Goal: Use online tool/utility: Utilize a website feature to perform a specific function

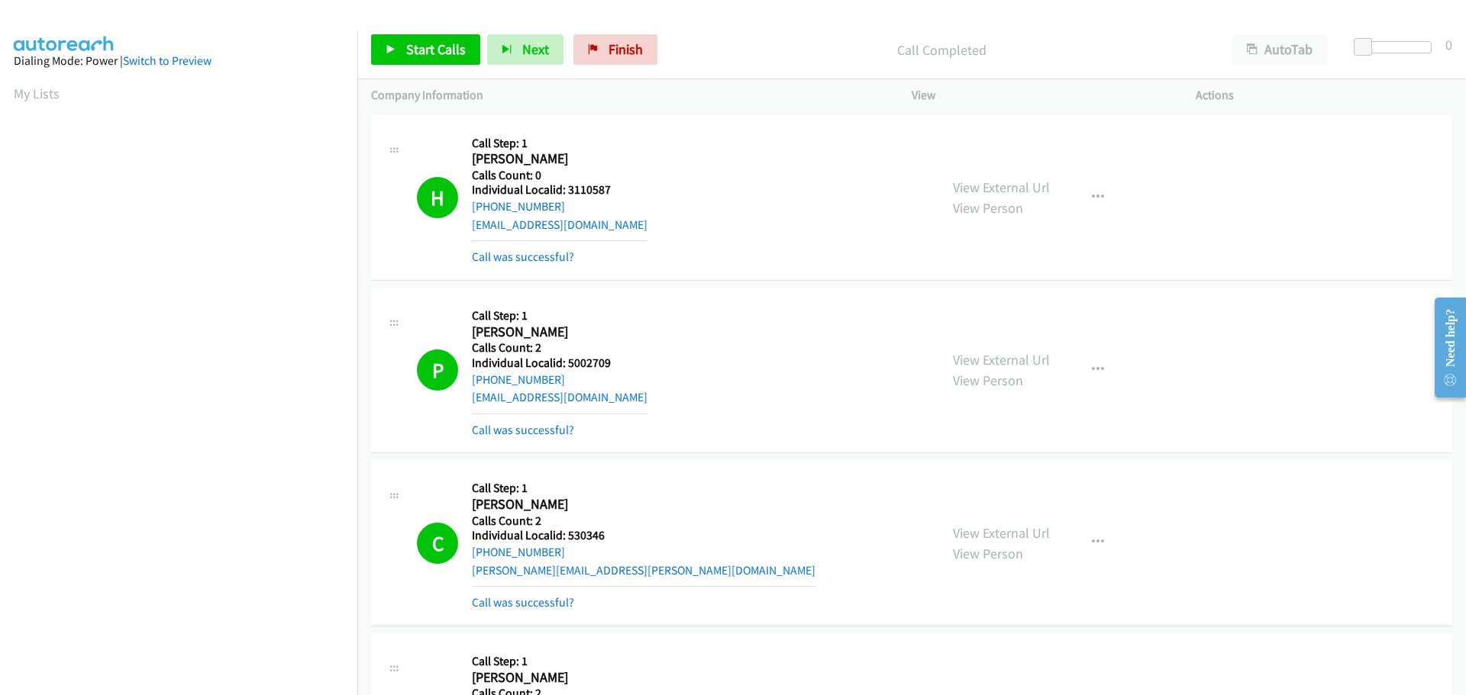
scroll to position [160, 0]
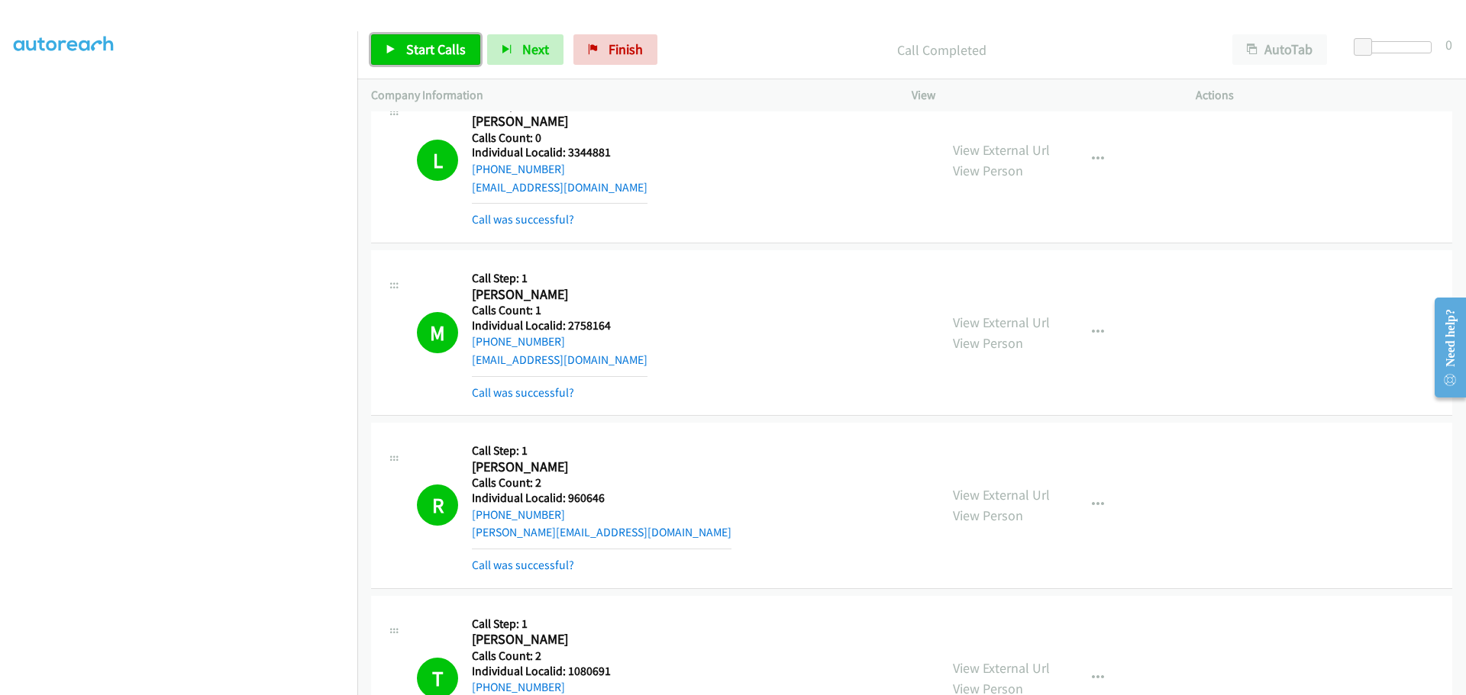
click at [460, 49] on span "Start Calls" at bounding box center [436, 49] width 60 height 18
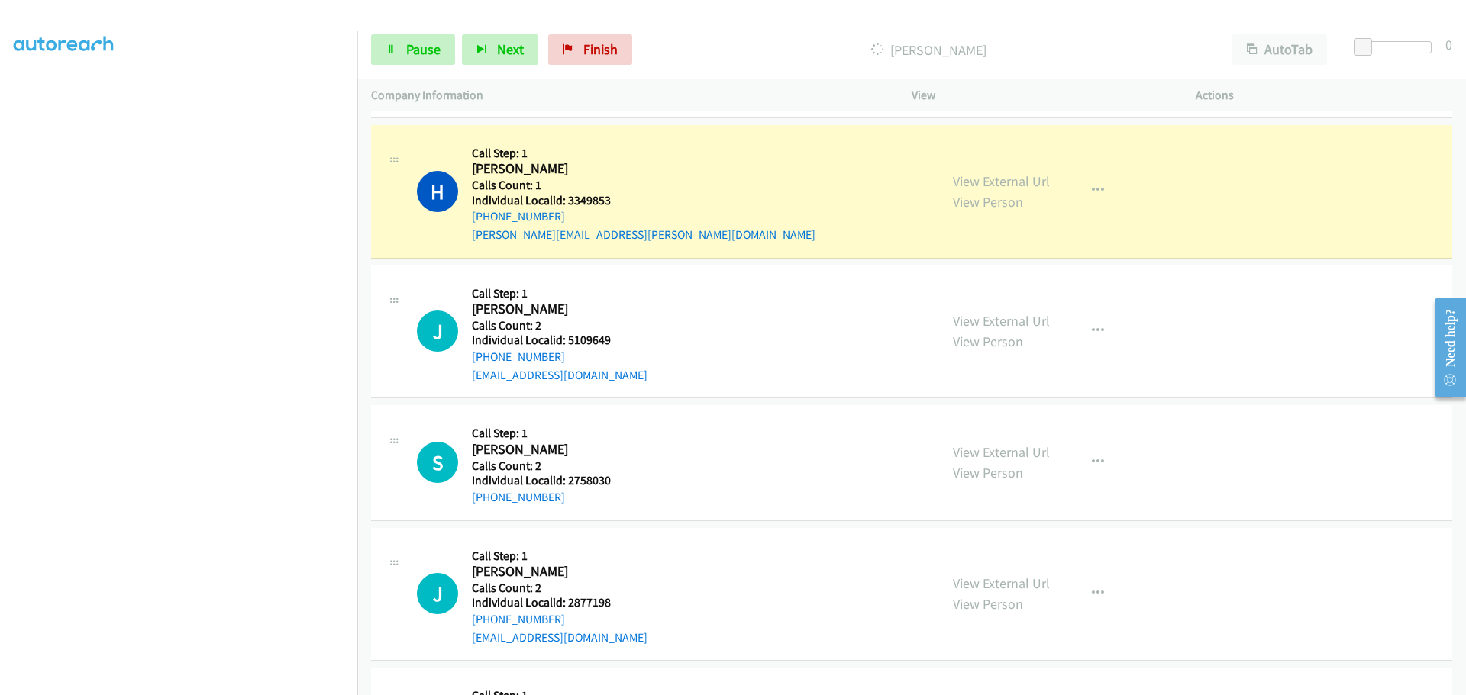
scroll to position [7386, 0]
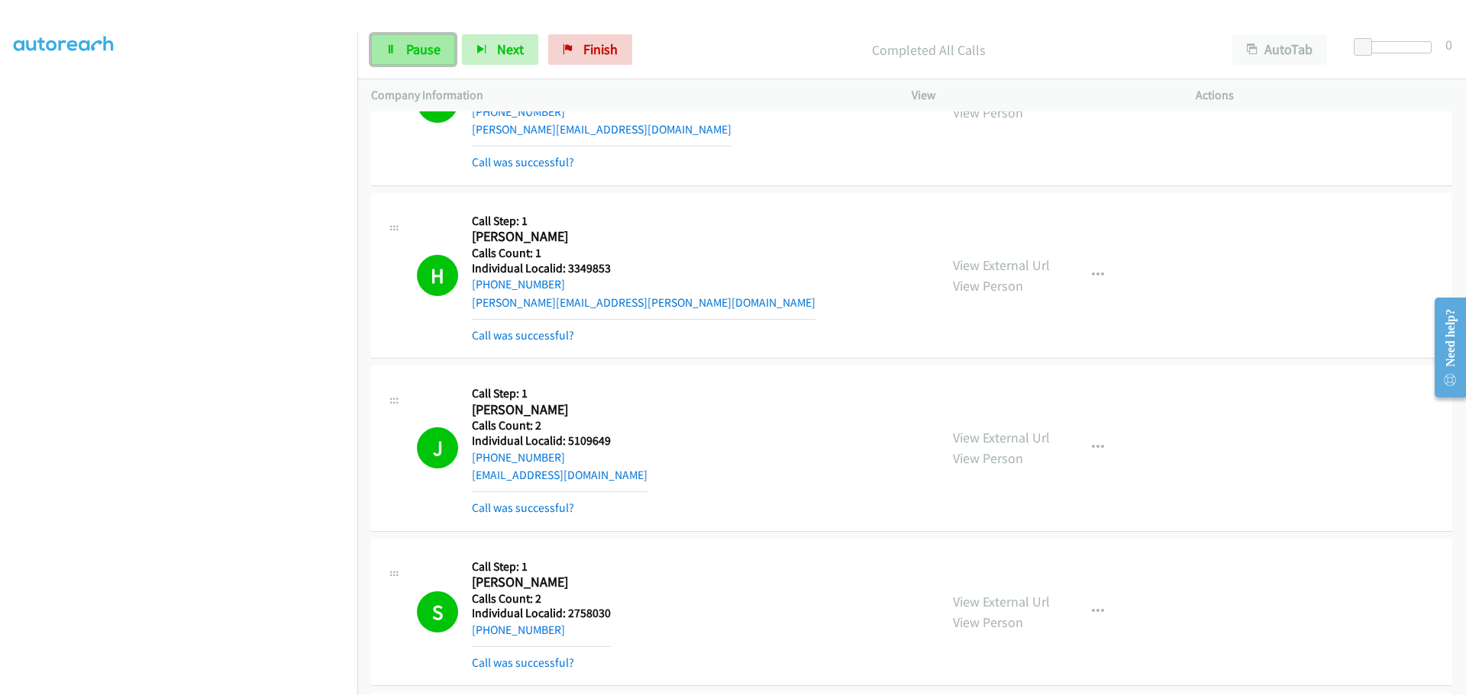
click at [421, 60] on link "Pause" at bounding box center [413, 49] width 84 height 31
click at [430, 57] on span "Pause" at bounding box center [423, 49] width 34 height 18
click at [445, 53] on span "Start Calls" at bounding box center [436, 49] width 60 height 18
click at [432, 43] on span "Start Calls" at bounding box center [436, 49] width 60 height 18
click at [430, 53] on span "Pause" at bounding box center [423, 49] width 34 height 18
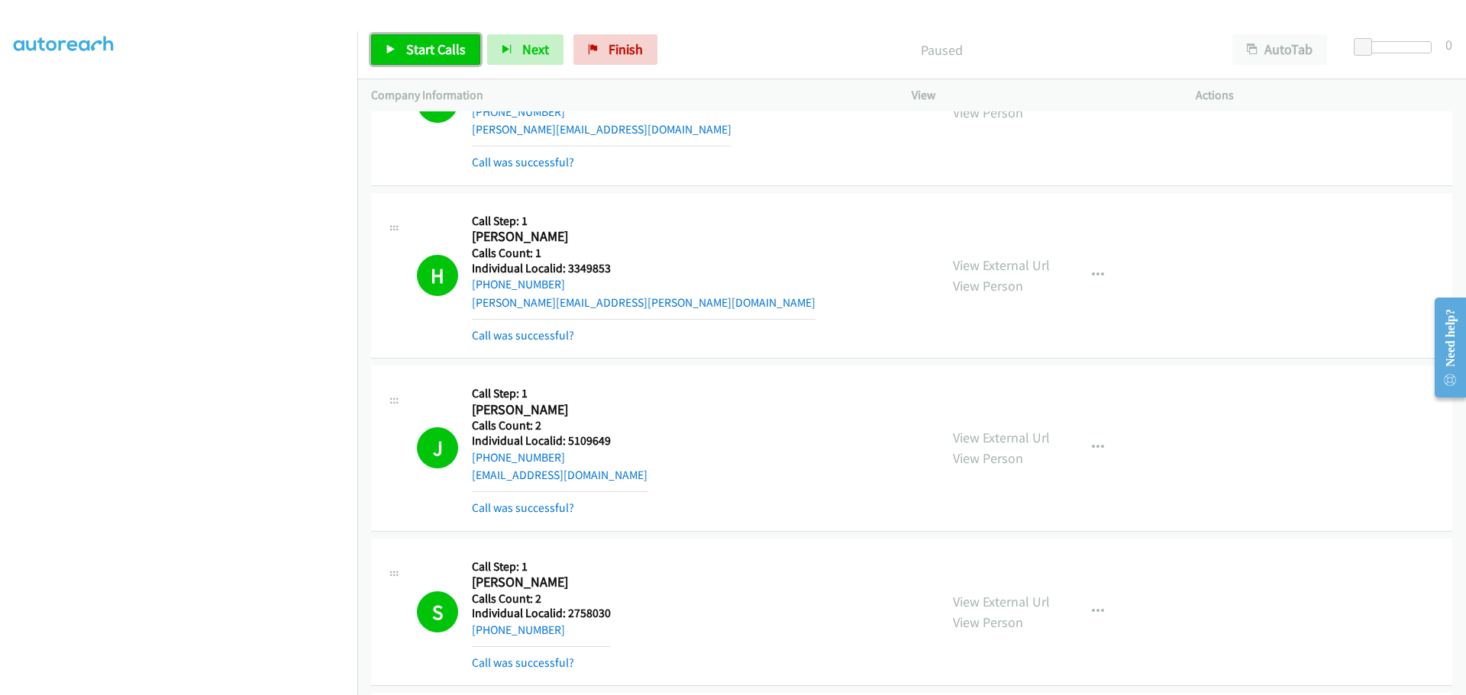
click at [446, 59] on link "Start Calls" at bounding box center [425, 49] width 109 height 31
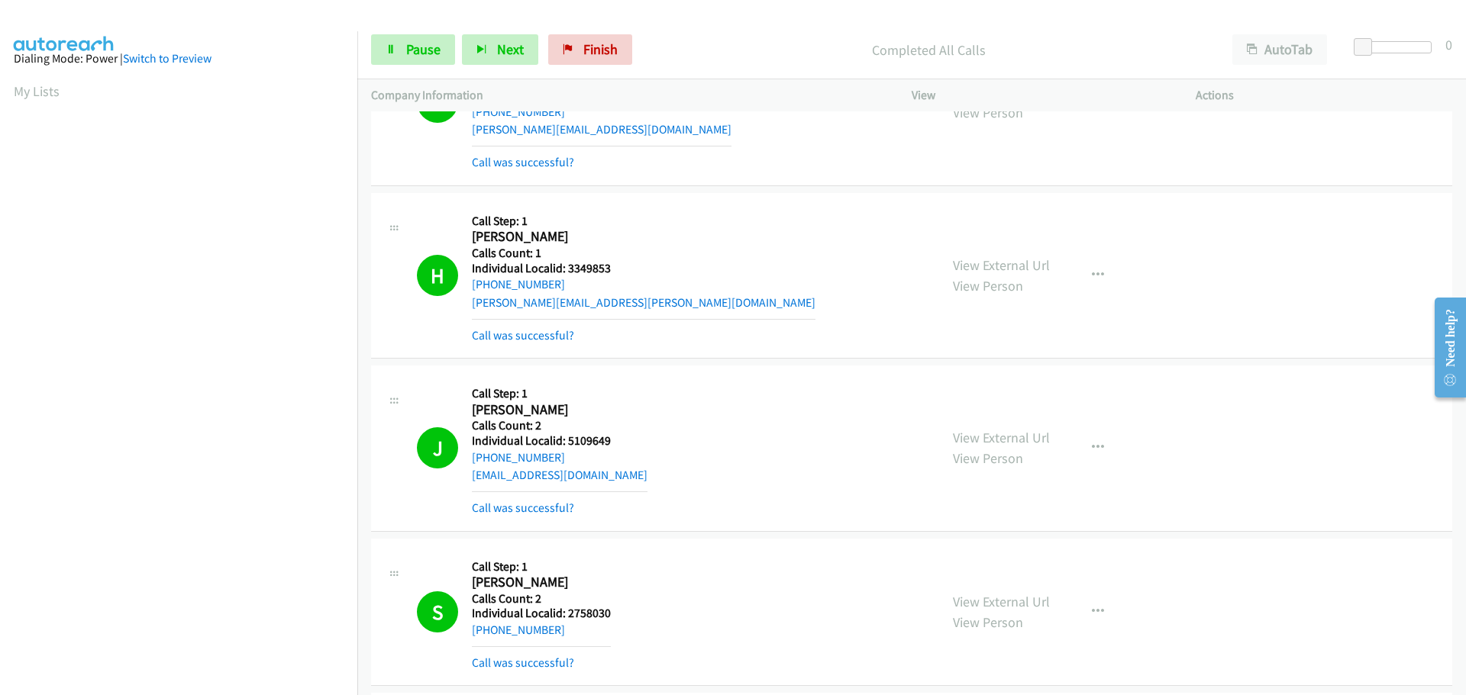
scroll to position [0, 0]
click at [38, 95] on link "My Lists" at bounding box center [37, 94] width 46 height 18
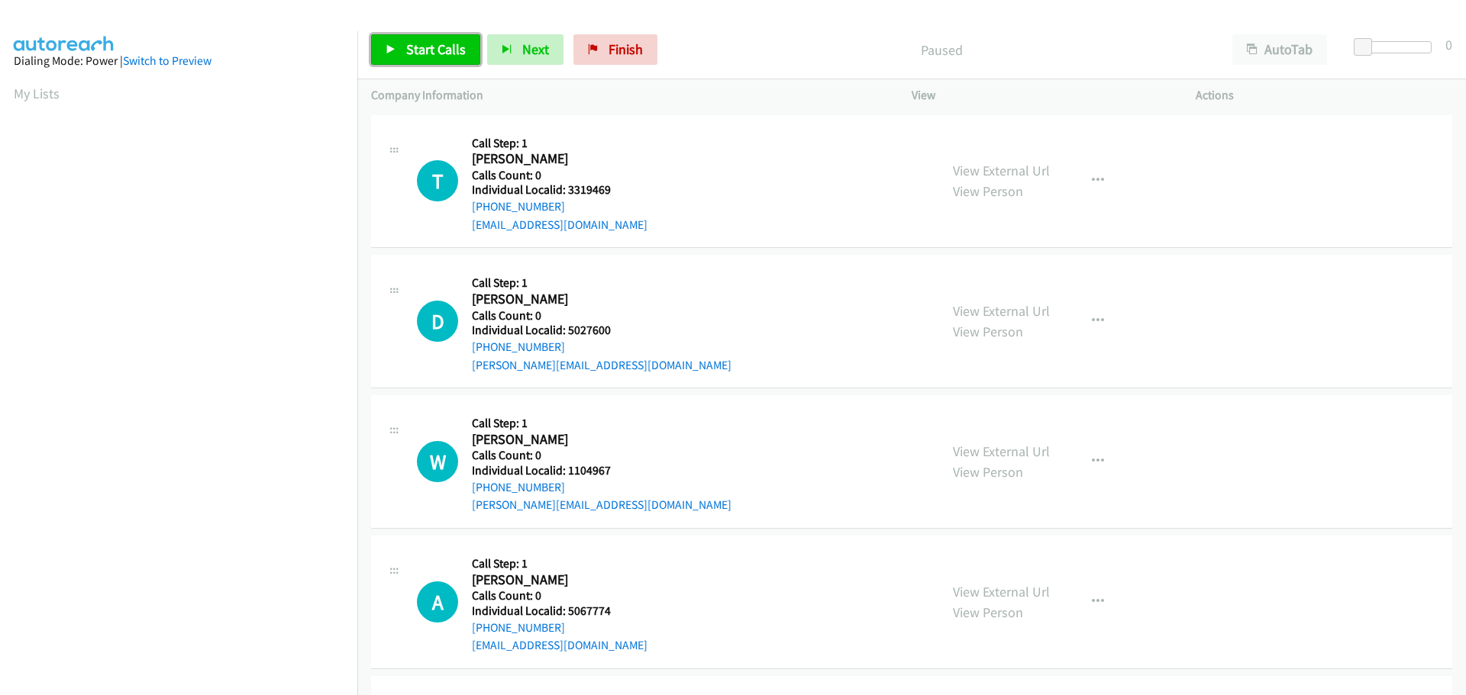
click at [401, 46] on link "Start Calls" at bounding box center [425, 49] width 109 height 31
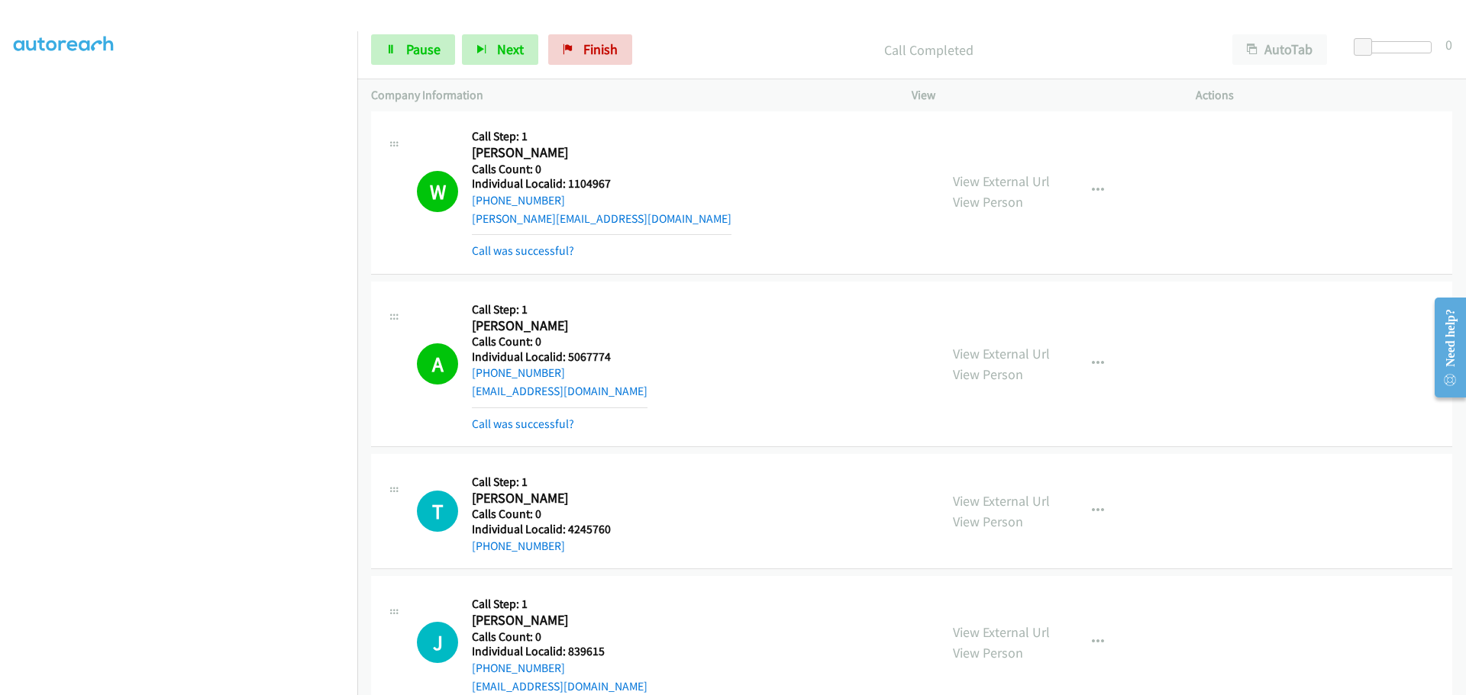
scroll to position [401, 0]
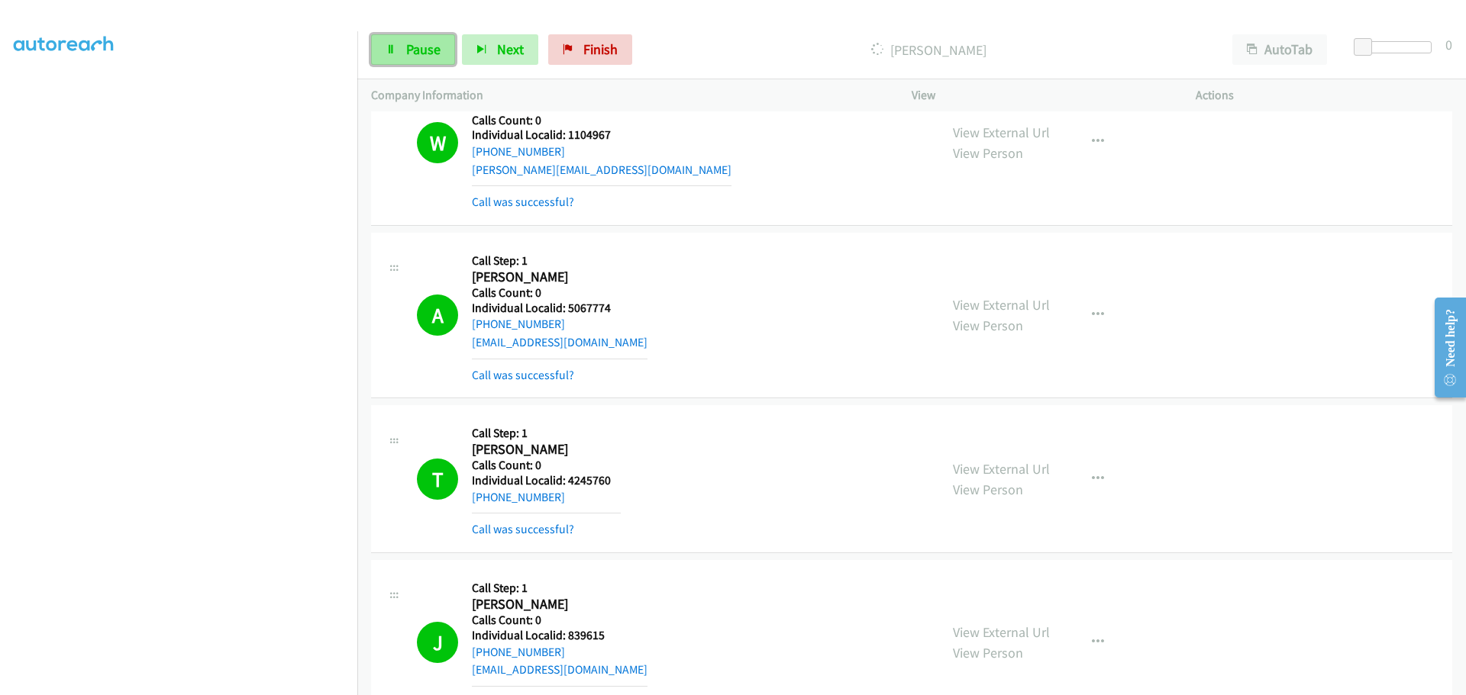
click at [401, 51] on link "Pause" at bounding box center [413, 49] width 84 height 31
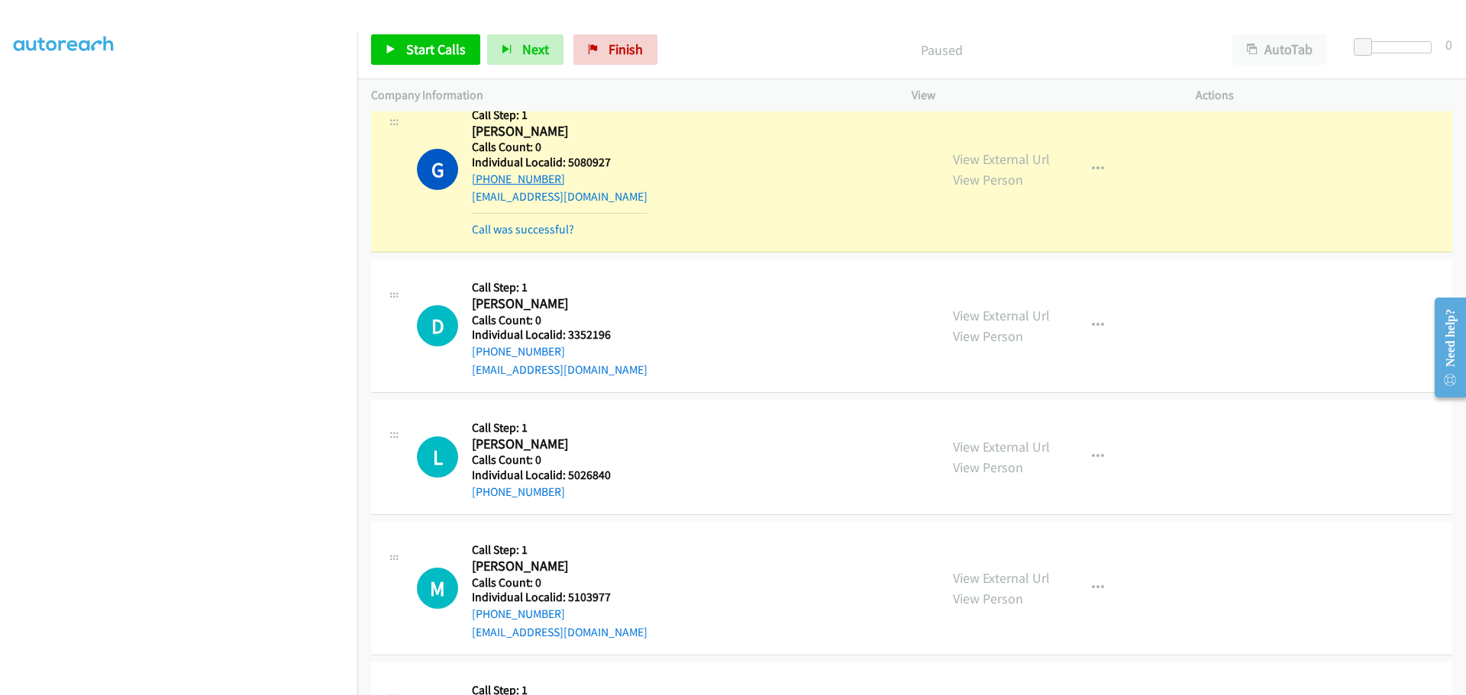
scroll to position [1317, 0]
